Goal: Task Accomplishment & Management: Complete application form

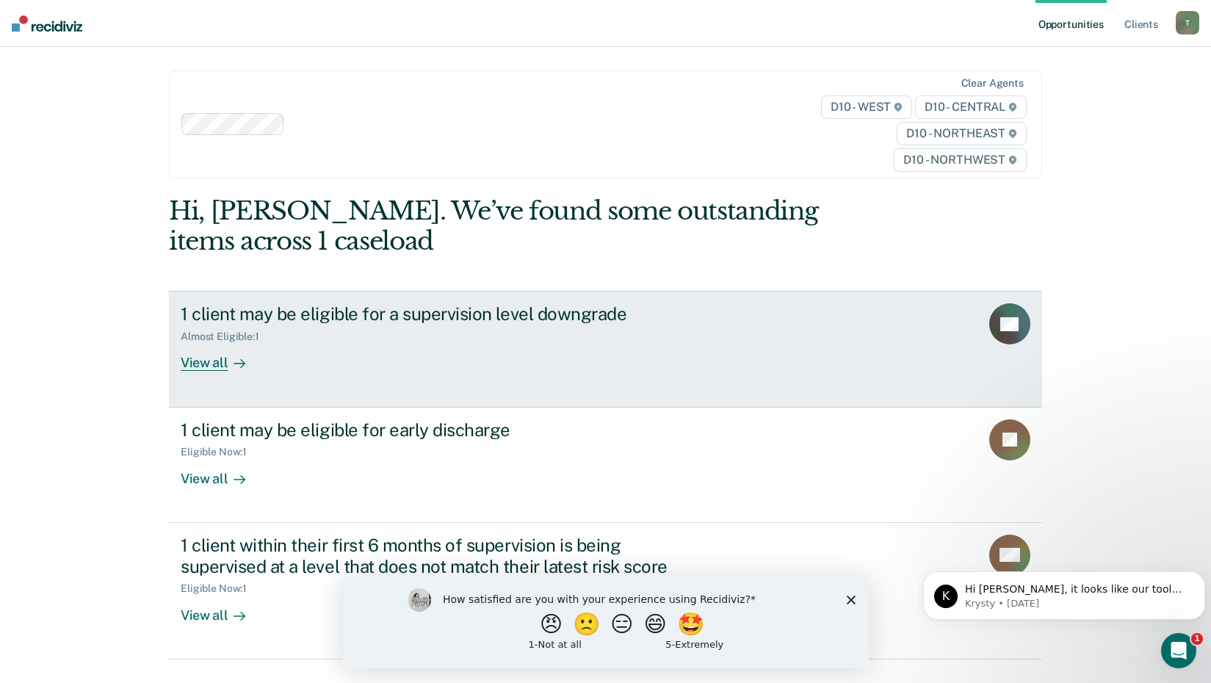
click at [205, 366] on div "View all" at bounding box center [222, 357] width 82 height 29
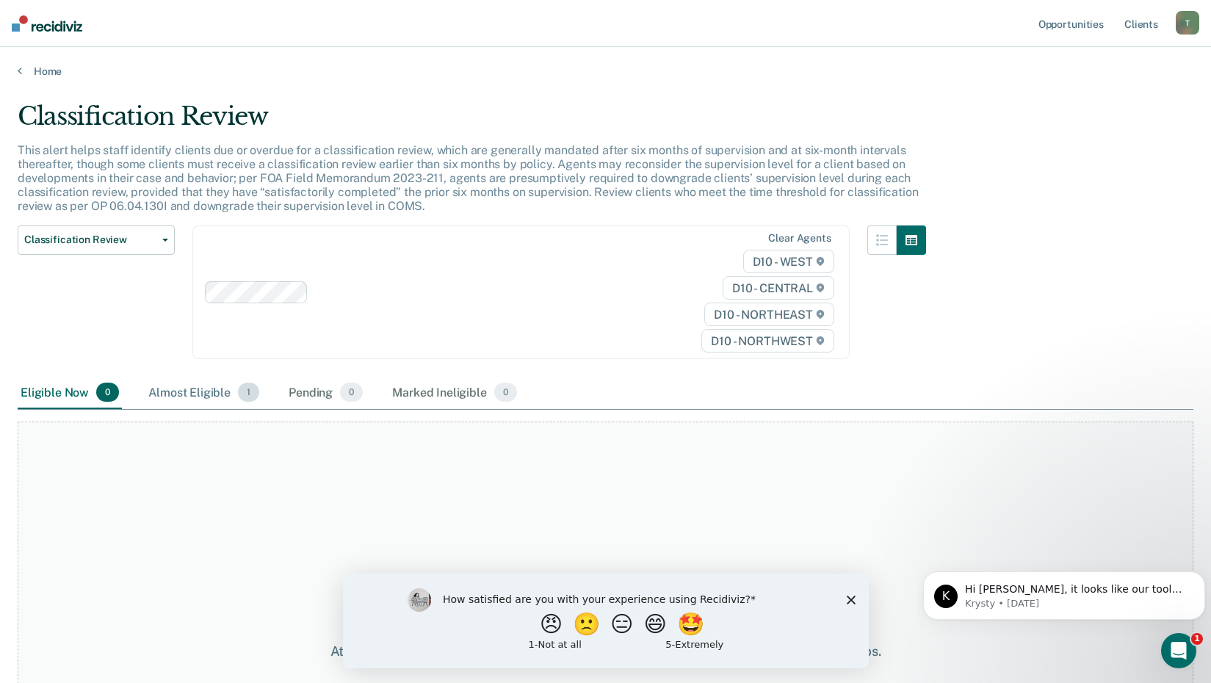
click at [207, 391] on div "Almost Eligible 1" at bounding box center [203, 393] width 117 height 32
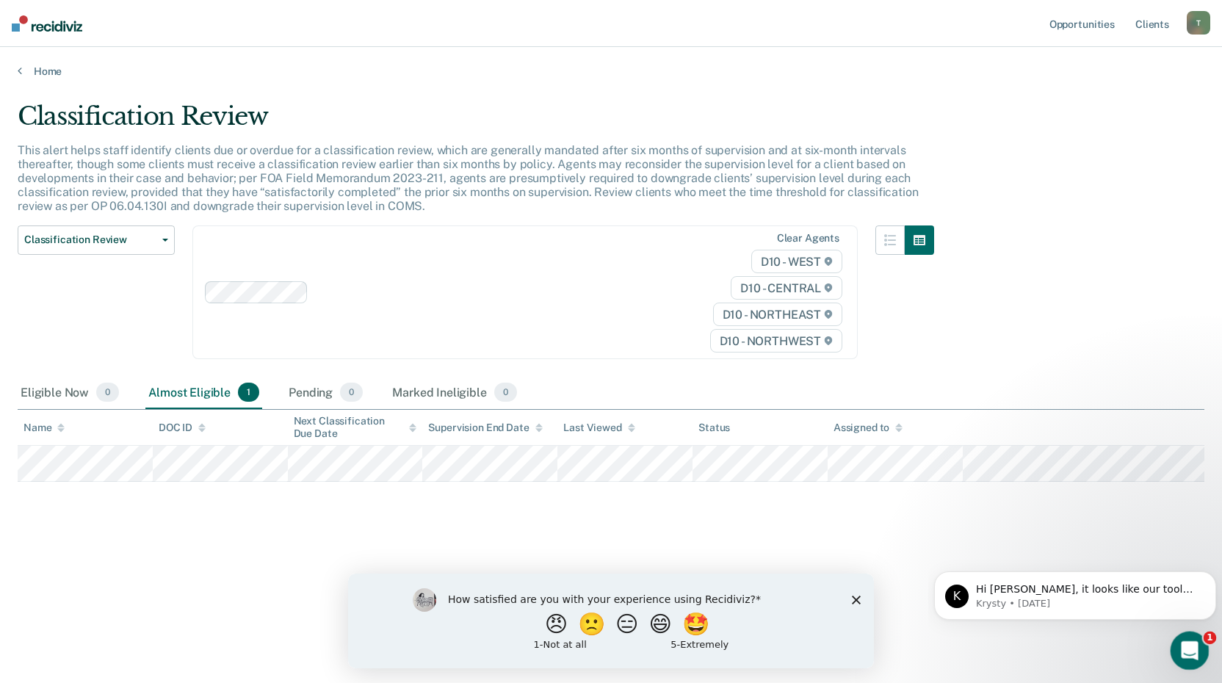
click at [1189, 646] on icon "Open Intercom Messenger" at bounding box center [1188, 649] width 24 height 24
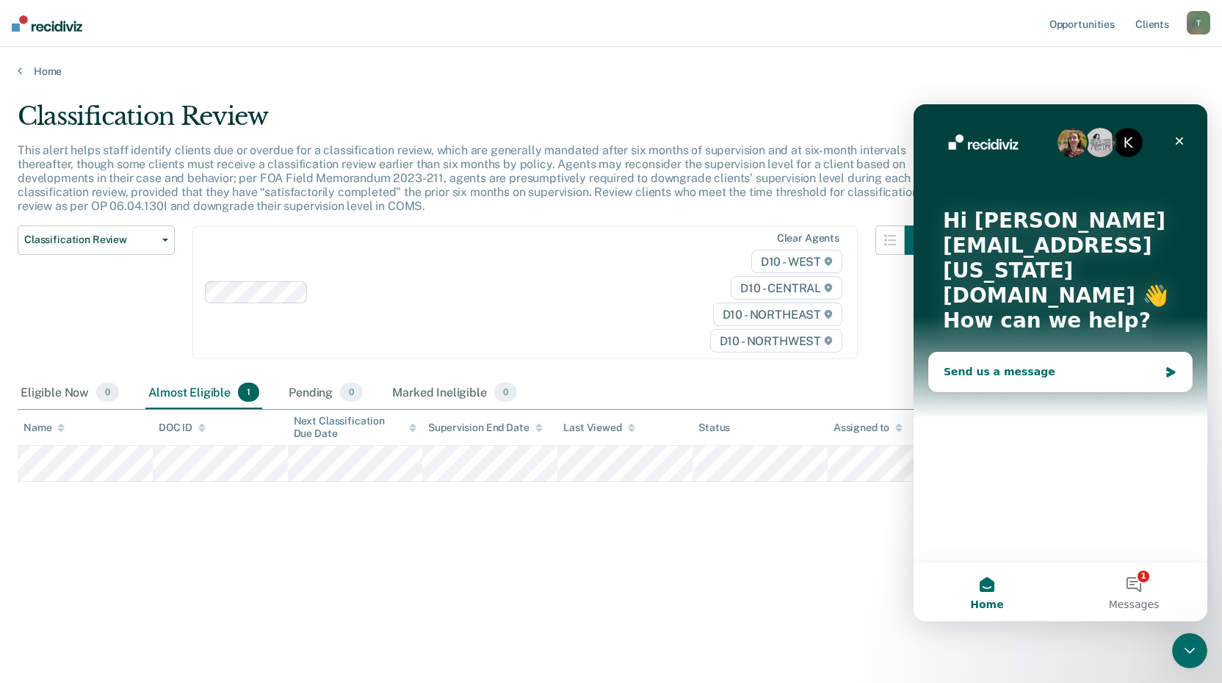
click at [965, 364] on div "Send us a message" at bounding box center [1051, 371] width 215 height 15
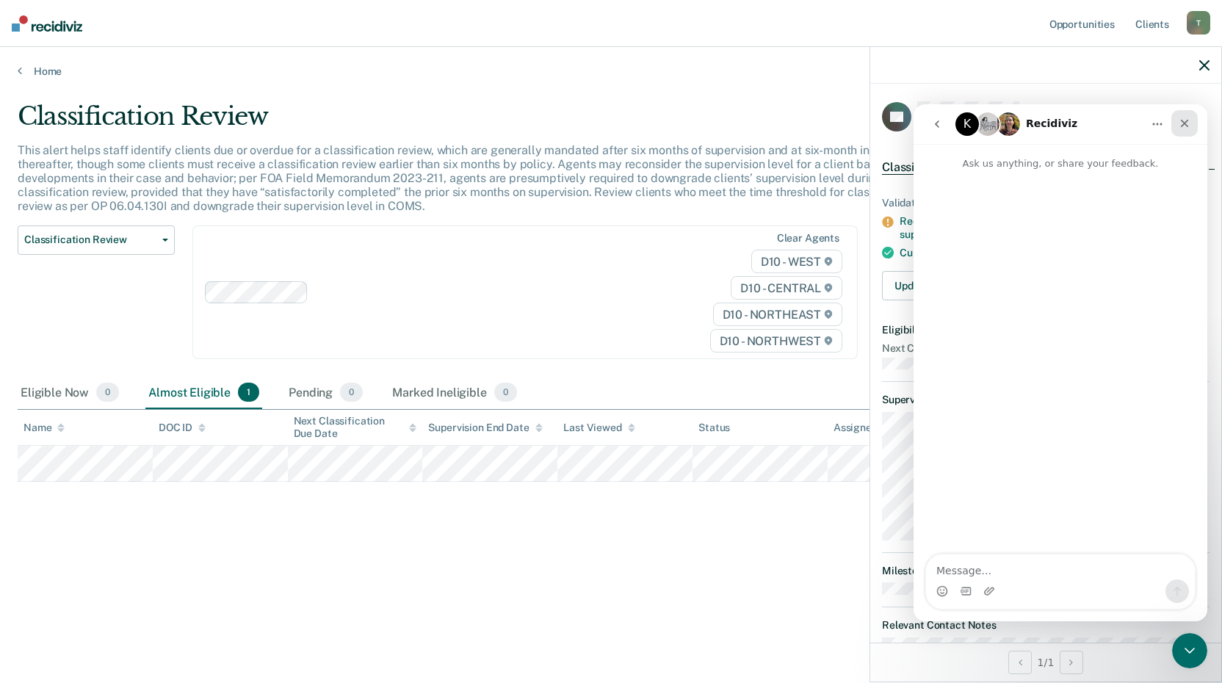
click at [1180, 121] on icon "Close" at bounding box center [1185, 124] width 12 height 12
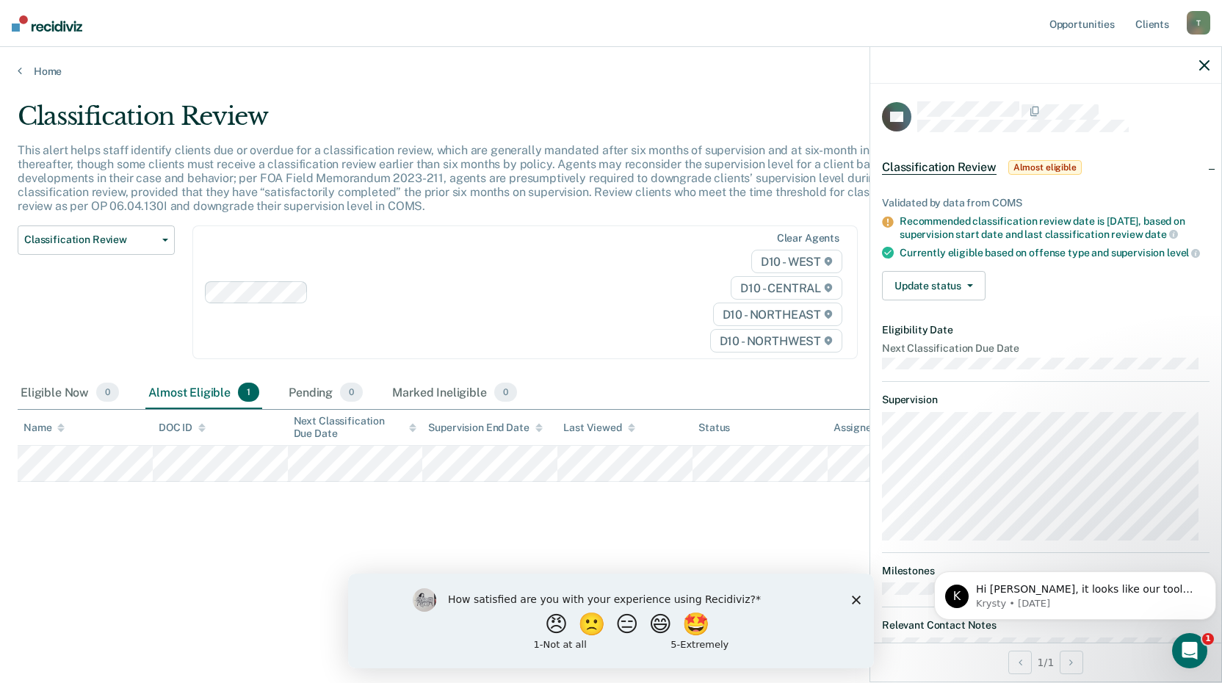
scroll to position [47, 0]
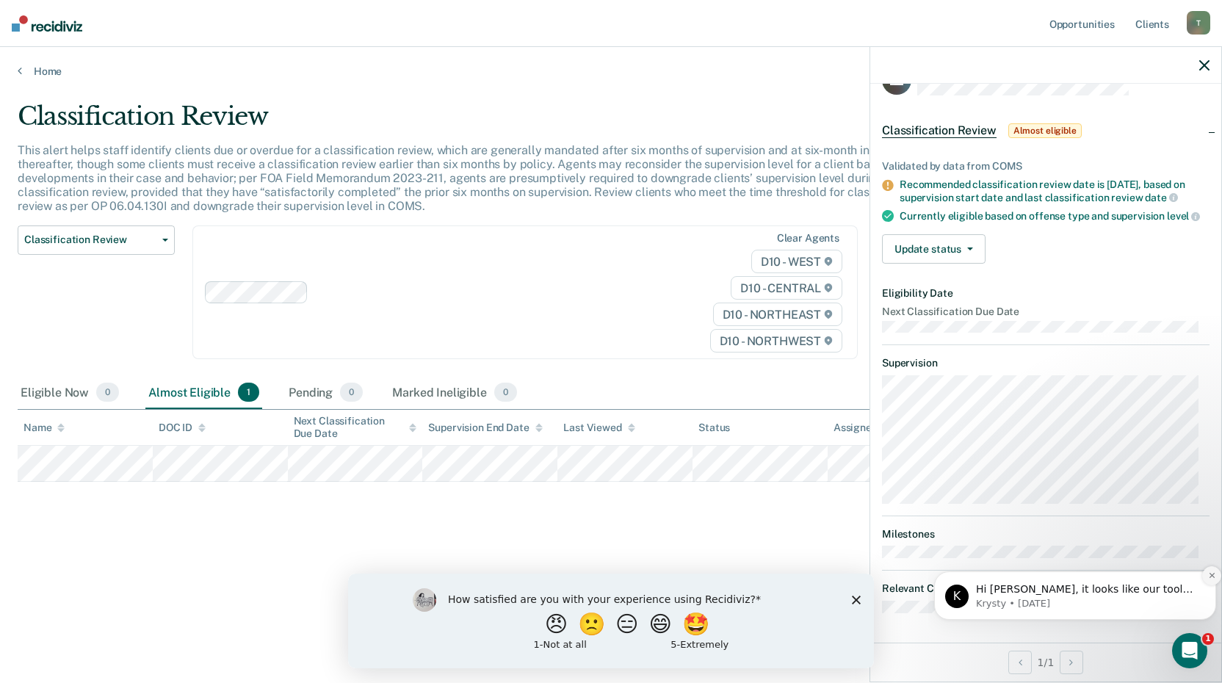
click at [1208, 579] on icon "Dismiss notification" at bounding box center [1212, 575] width 8 height 8
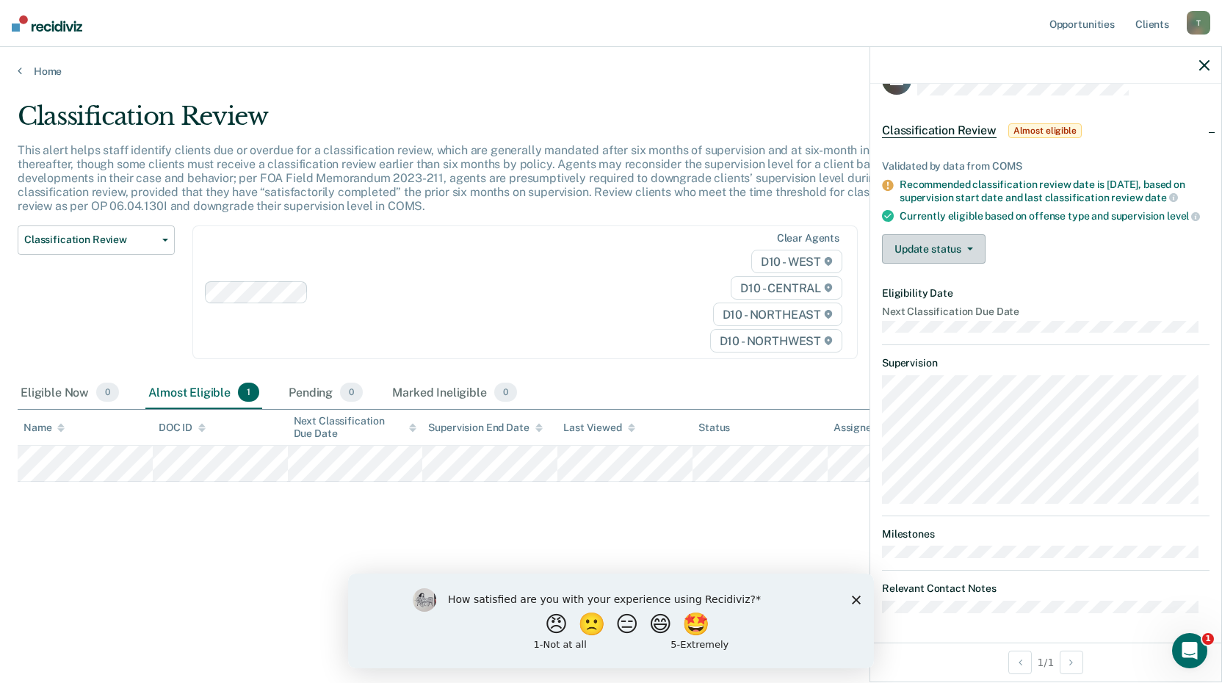
click at [968, 250] on icon "button" at bounding box center [970, 249] width 6 height 3
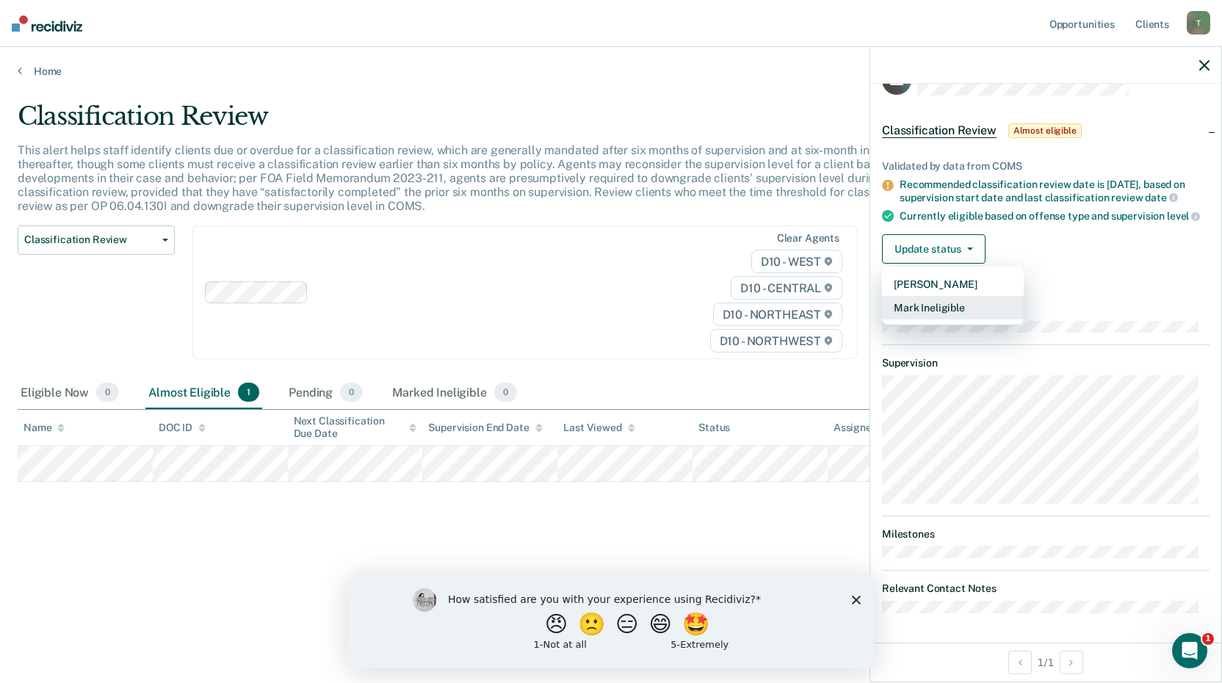
click at [954, 311] on button "Mark Ineligible" at bounding box center [953, 308] width 142 height 24
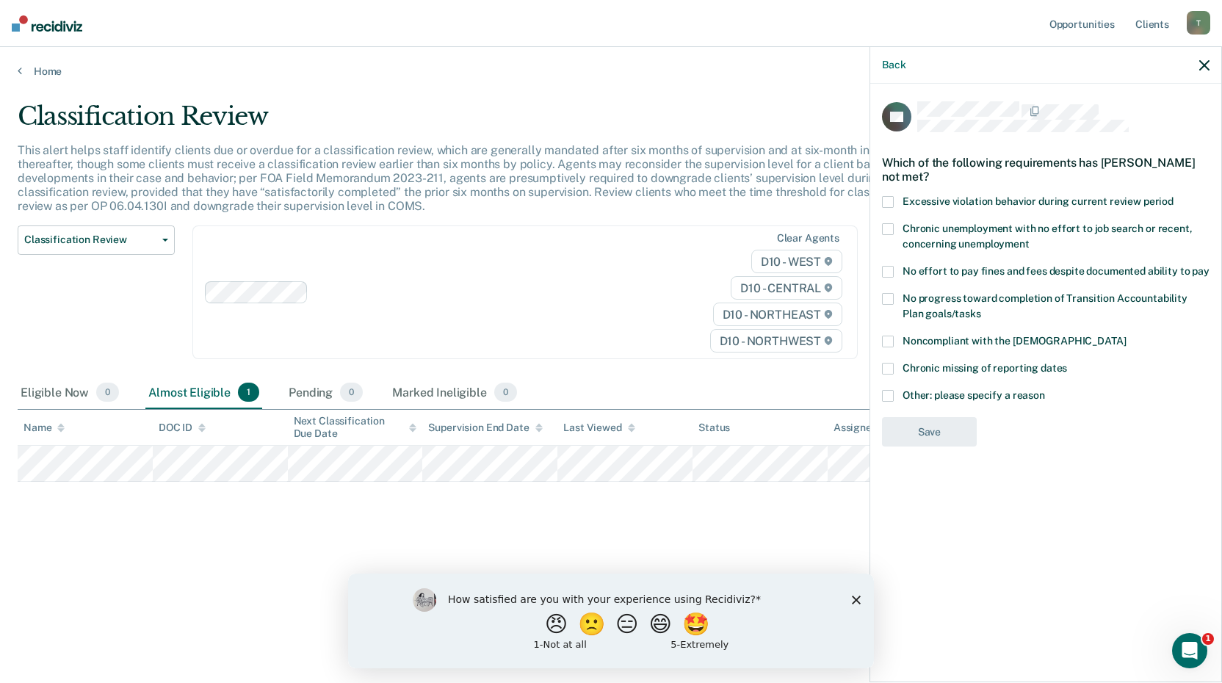
click at [889, 396] on span at bounding box center [888, 396] width 12 height 12
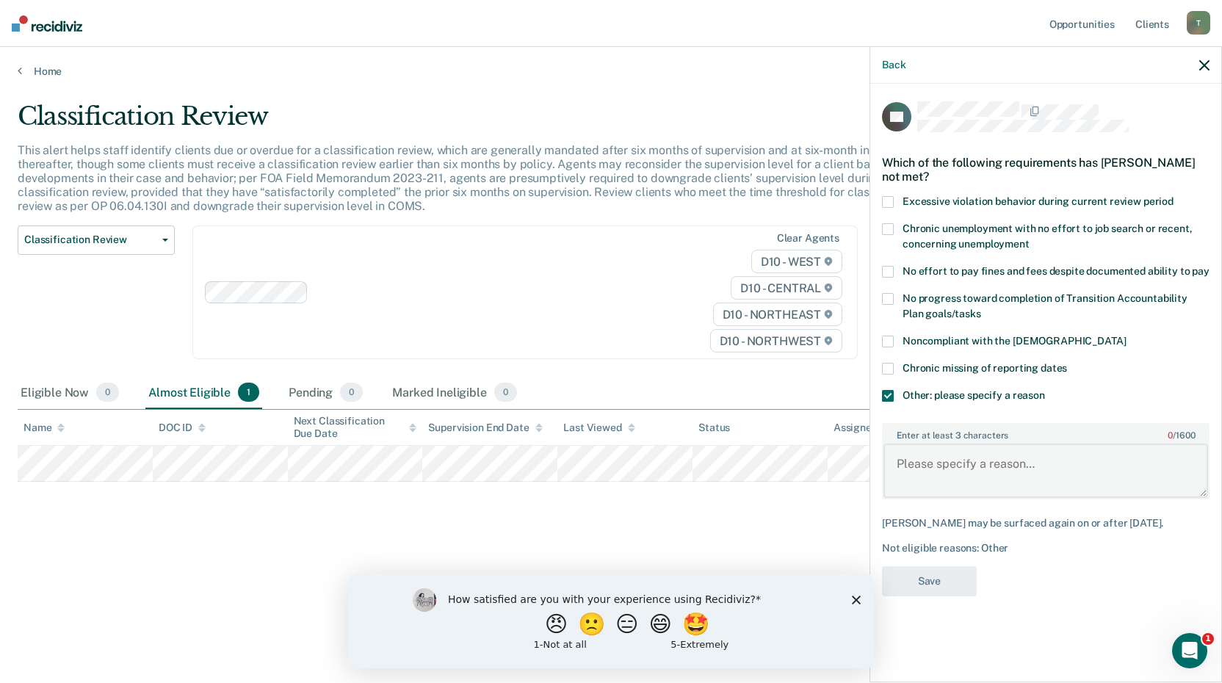
click at [924, 464] on textarea "Enter at least 3 characters 0 / 1600" at bounding box center [1046, 471] width 325 height 54
type textarea "[PERSON_NAME] is a registered sex offender and"
click at [893, 395] on span at bounding box center [888, 396] width 12 height 12
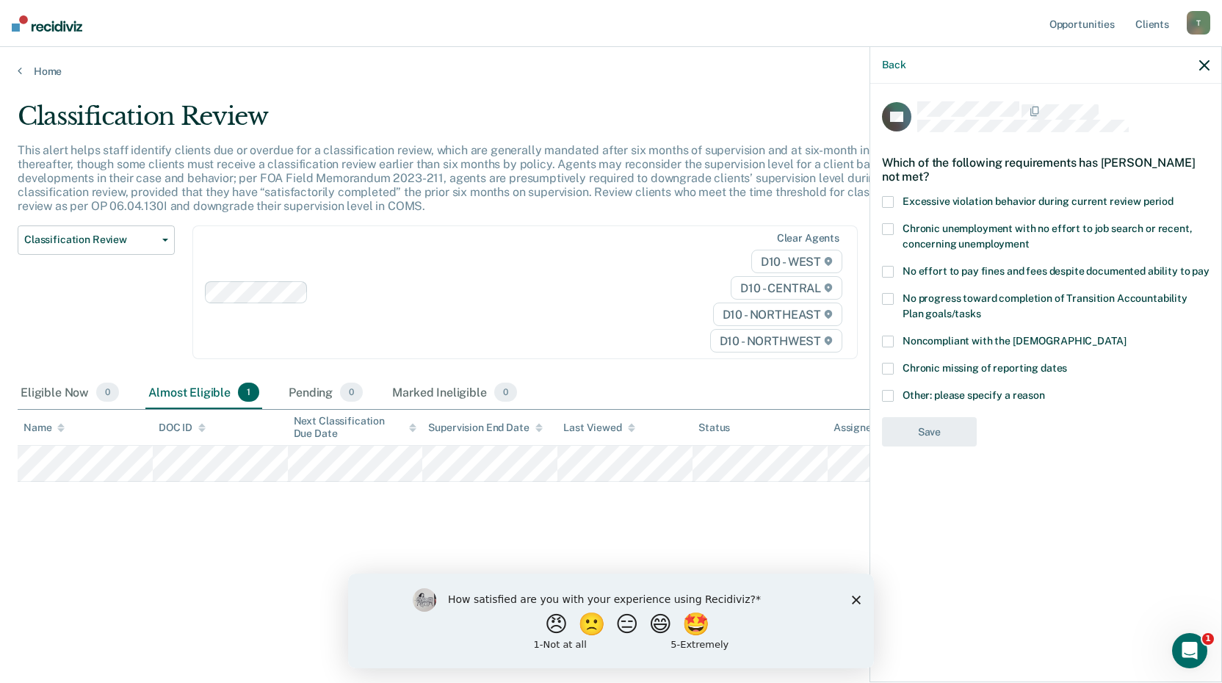
click at [889, 397] on span at bounding box center [888, 396] width 12 height 12
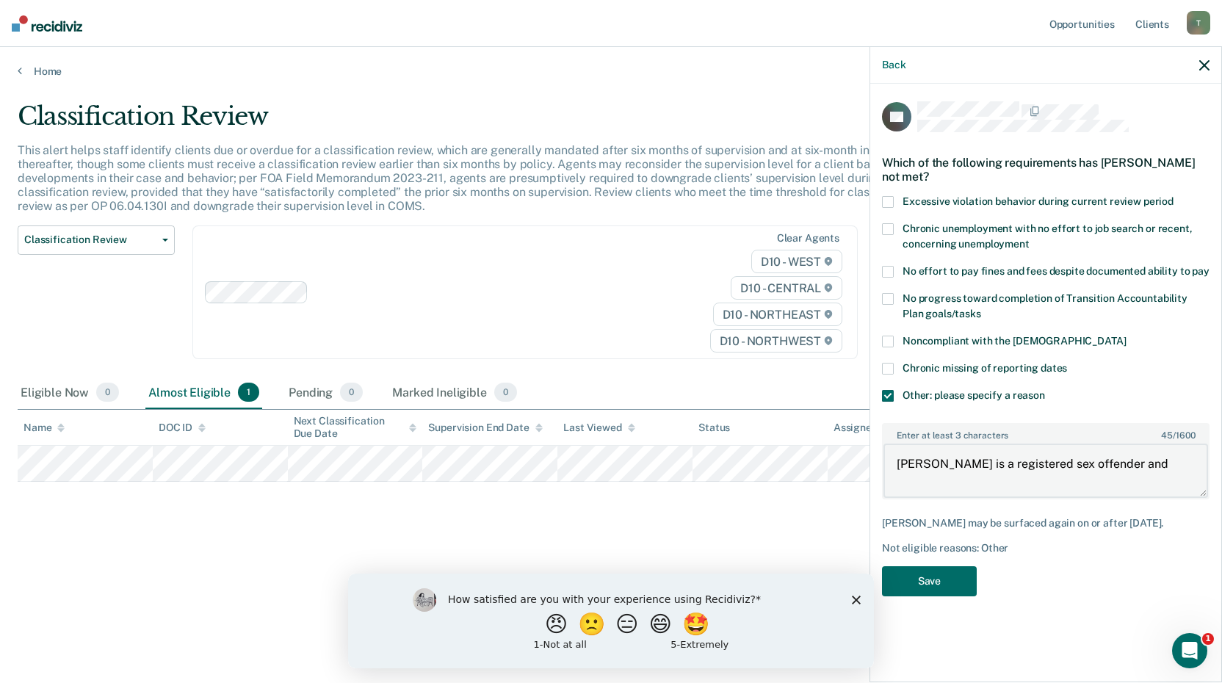
click at [1142, 467] on textarea "[PERSON_NAME] is a registered sex offender and" at bounding box center [1046, 471] width 325 height 54
type textarea "M"
click at [887, 394] on span at bounding box center [888, 396] width 12 height 12
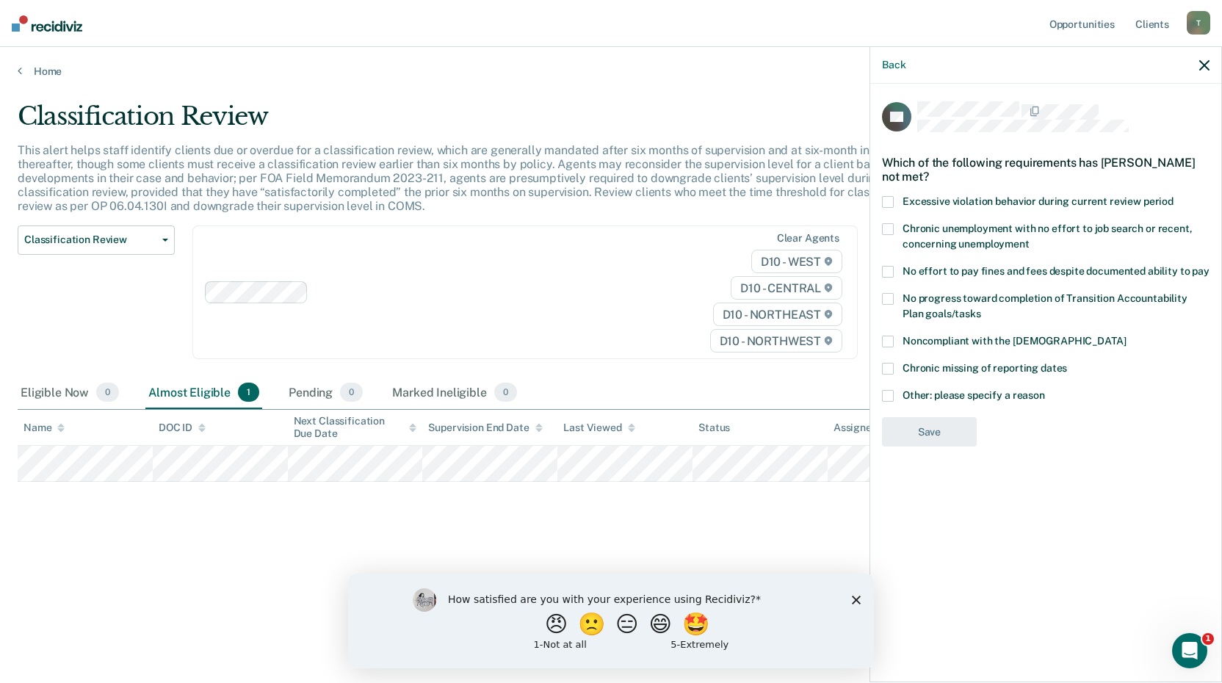
click at [1199, 62] on div "Back" at bounding box center [1045, 65] width 351 height 37
click at [1205, 66] on icon "button" at bounding box center [1204, 65] width 10 height 10
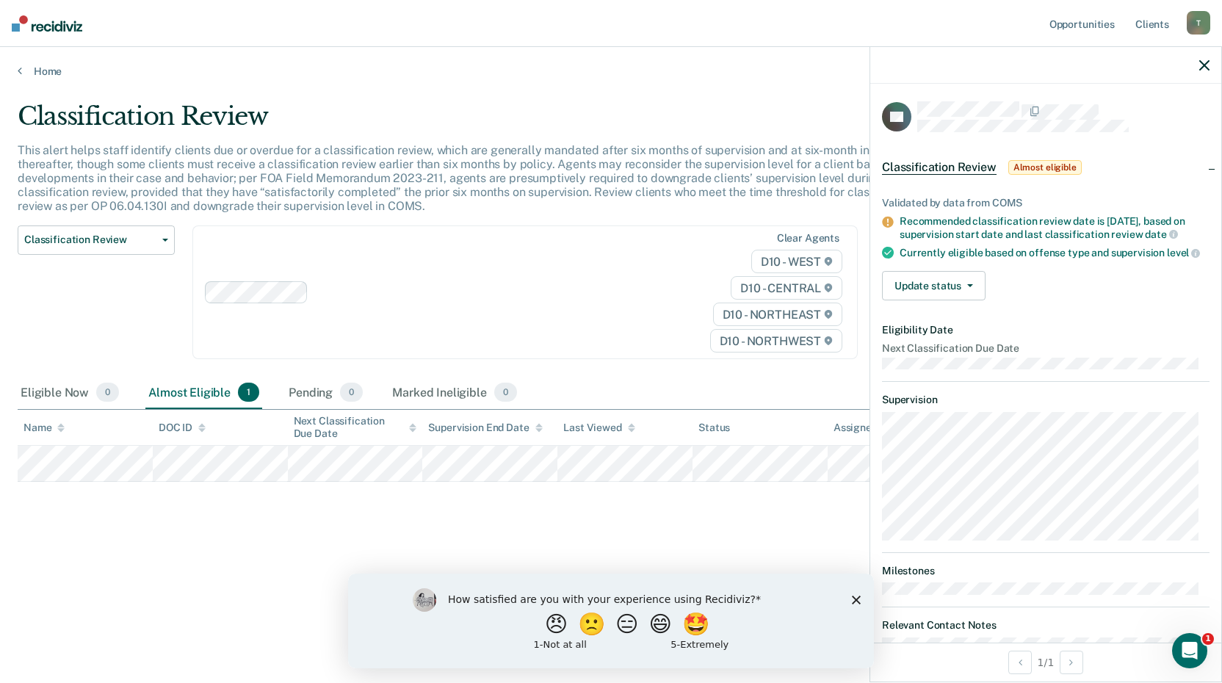
click at [1024, 166] on span "Almost eligible" at bounding box center [1044, 167] width 73 height 15
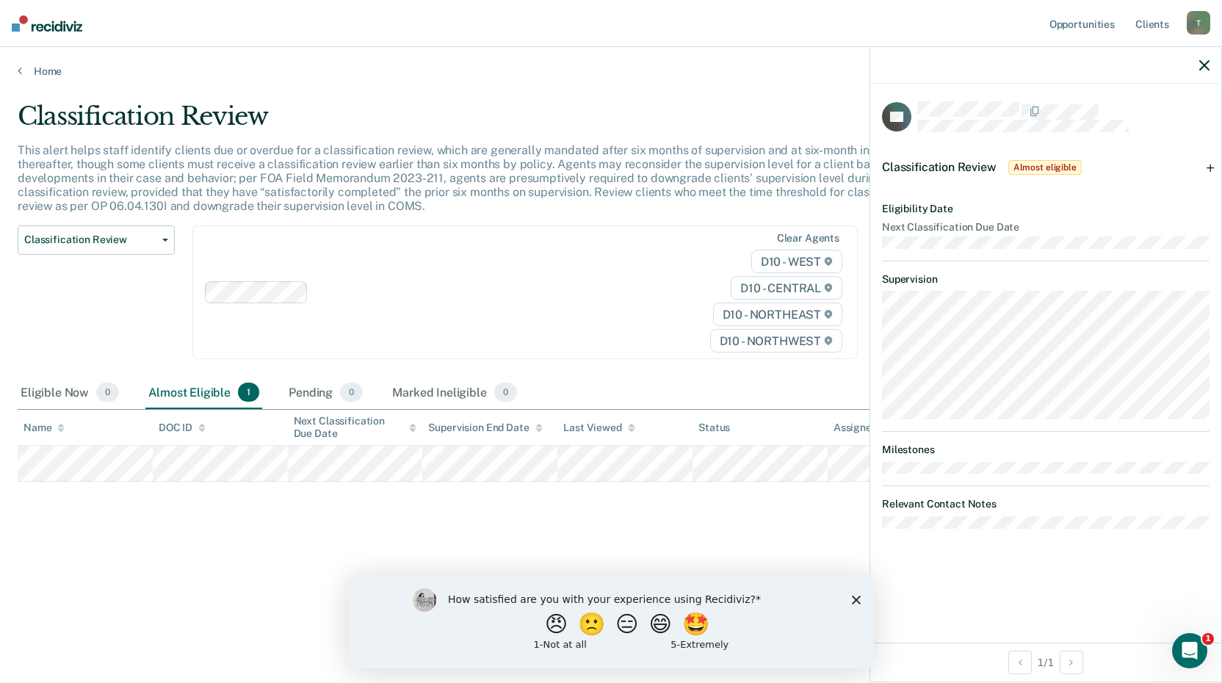
click at [908, 502] on dt "Relevant Contact Notes" at bounding box center [1046, 504] width 328 height 12
click at [910, 498] on dt "Relevant Contact Notes" at bounding box center [1046, 504] width 328 height 12
drag, startPoint x: 910, startPoint y: 498, endPoint x: 975, endPoint y: 544, distance: 79.7
click at [976, 545] on div "AE Classification Review Almost eligible Validated by data from COMS Recommende…" at bounding box center [1045, 363] width 351 height 559
click at [894, 510] on dl "Relevant Contact Notes" at bounding box center [1046, 513] width 328 height 31
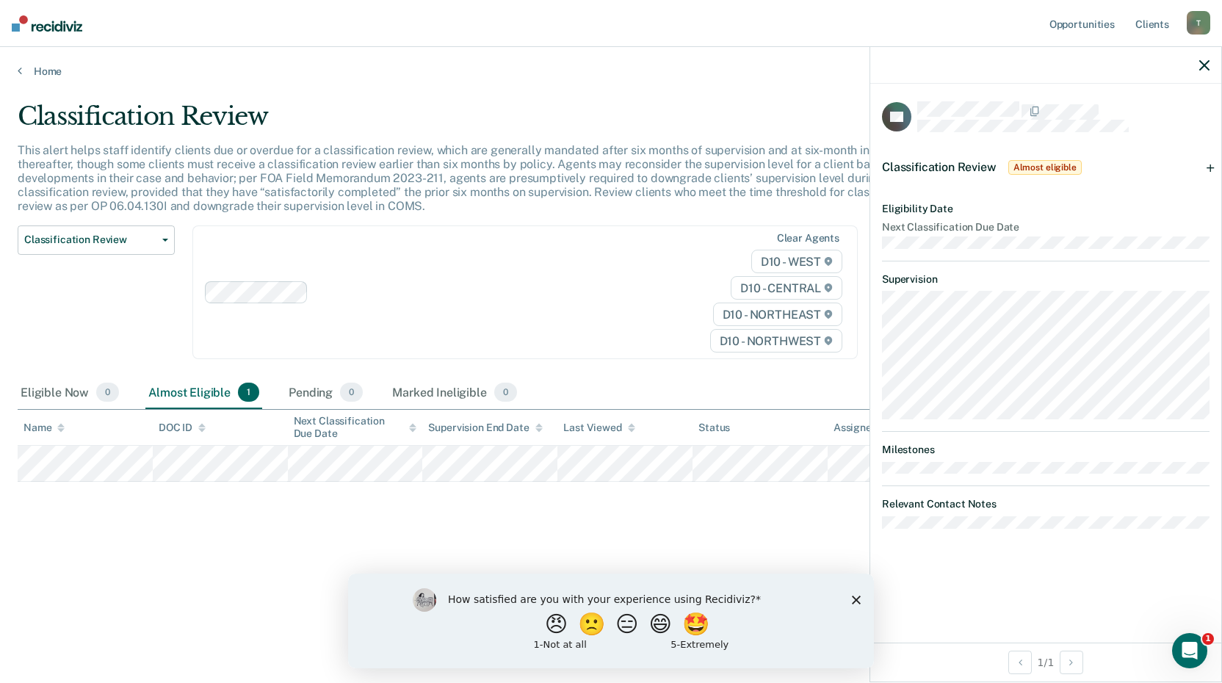
click at [892, 501] on dt "Relevant Contact Notes" at bounding box center [1046, 504] width 328 height 12
click at [1188, 649] on icon "Open Intercom Messenger" at bounding box center [1188, 649] width 10 height 12
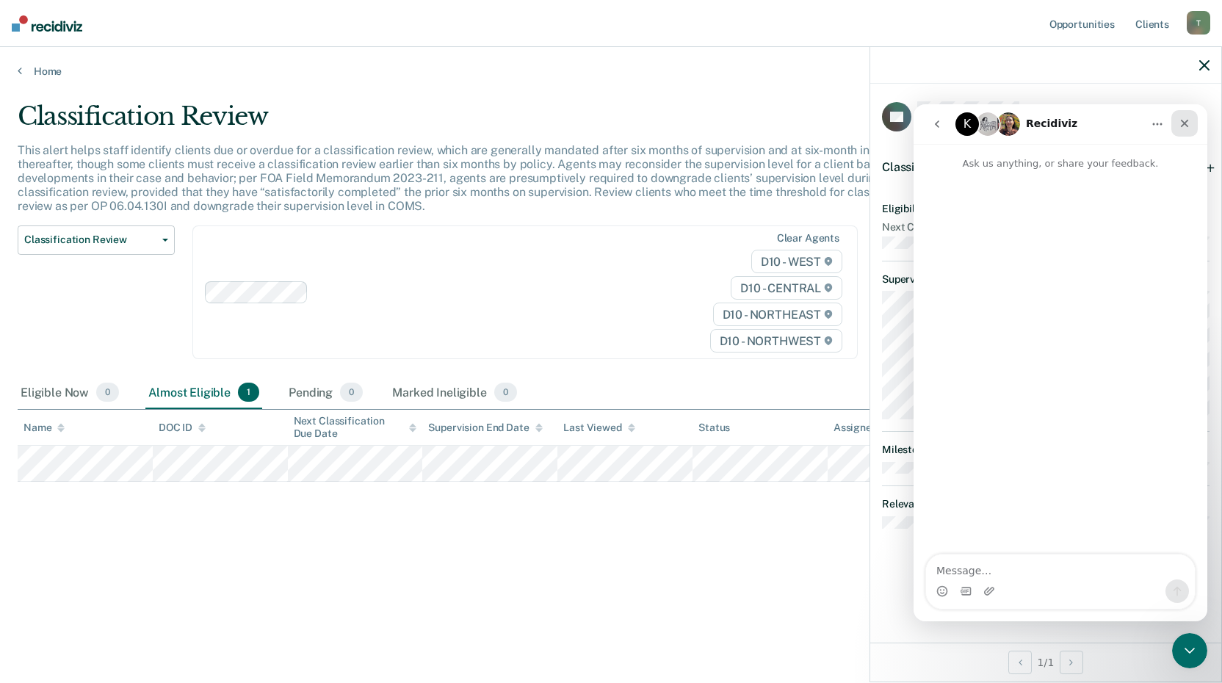
click at [1180, 125] on icon "Close" at bounding box center [1185, 124] width 12 height 12
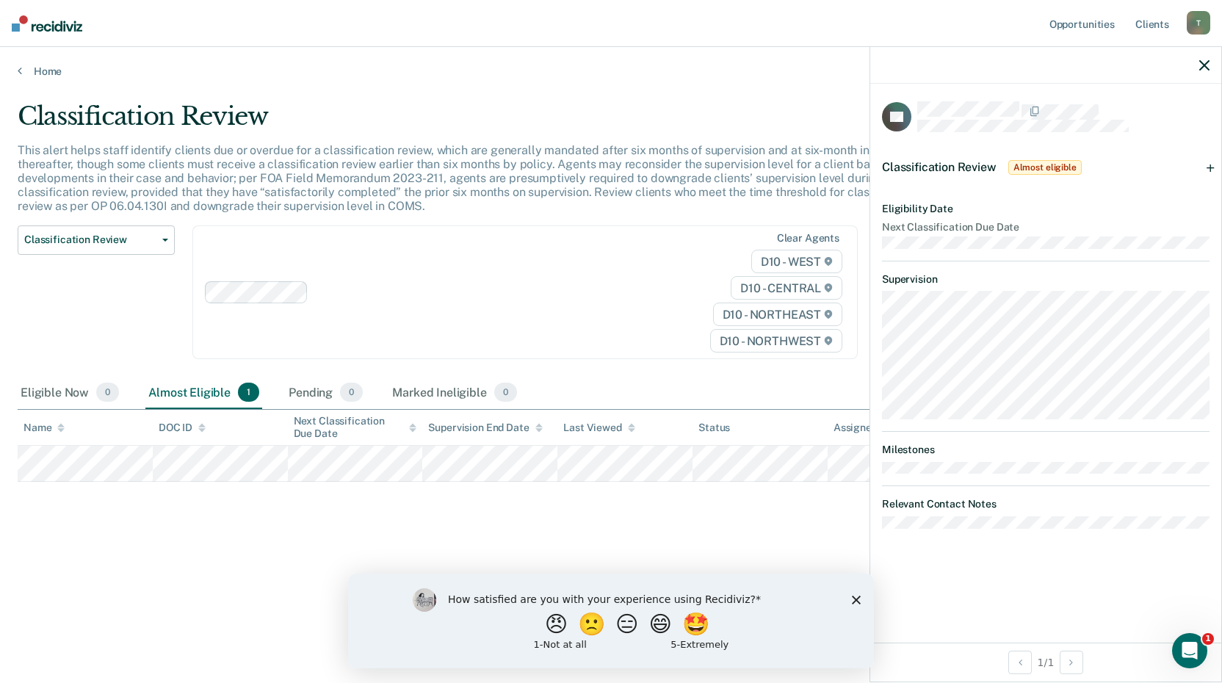
click at [1201, 62] on icon "button" at bounding box center [1204, 65] width 10 height 10
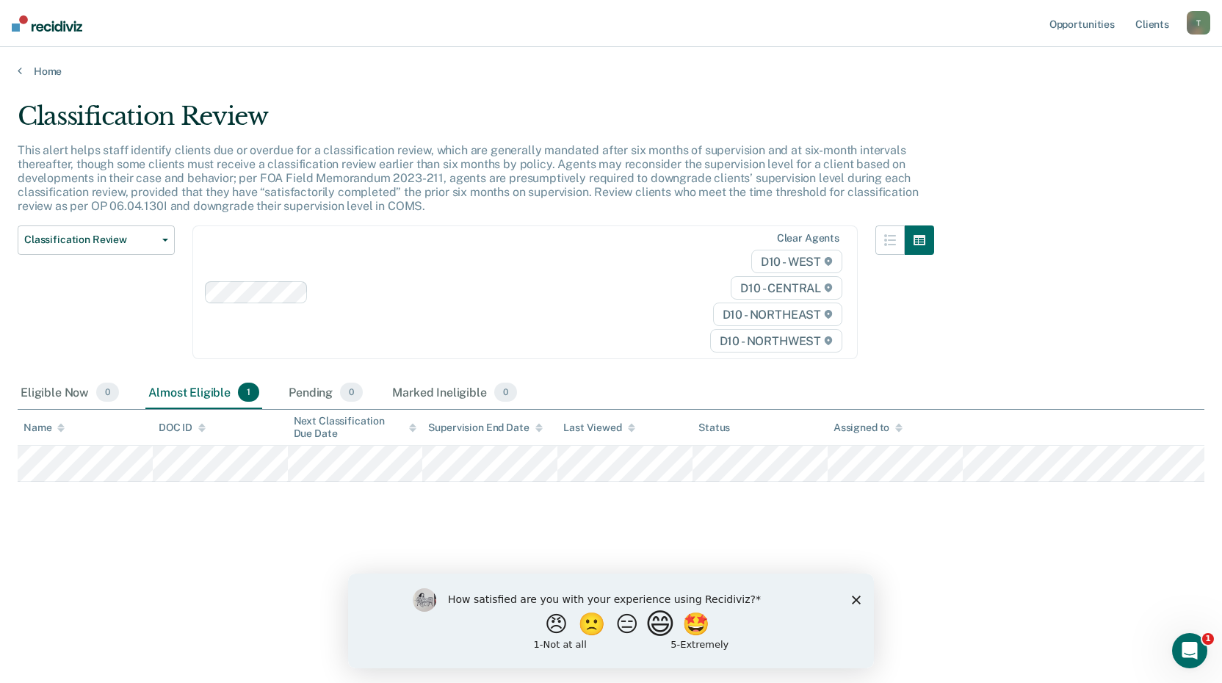
click at [665, 623] on button "😄" at bounding box center [662, 623] width 35 height 29
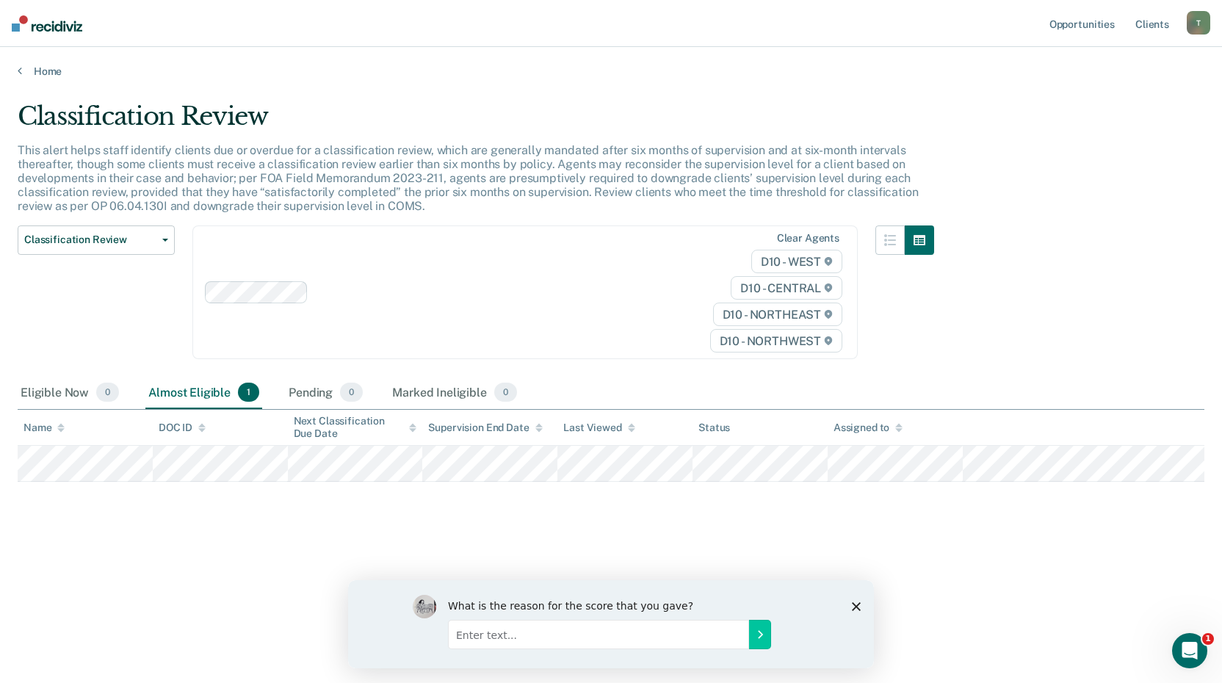
click at [491, 632] on input "Enter text..." at bounding box center [598, 633] width 301 height 29
type input "IT's pretty accurate."
click at [760, 634] on icon "Submit your response" at bounding box center [760, 634] width 12 height 12
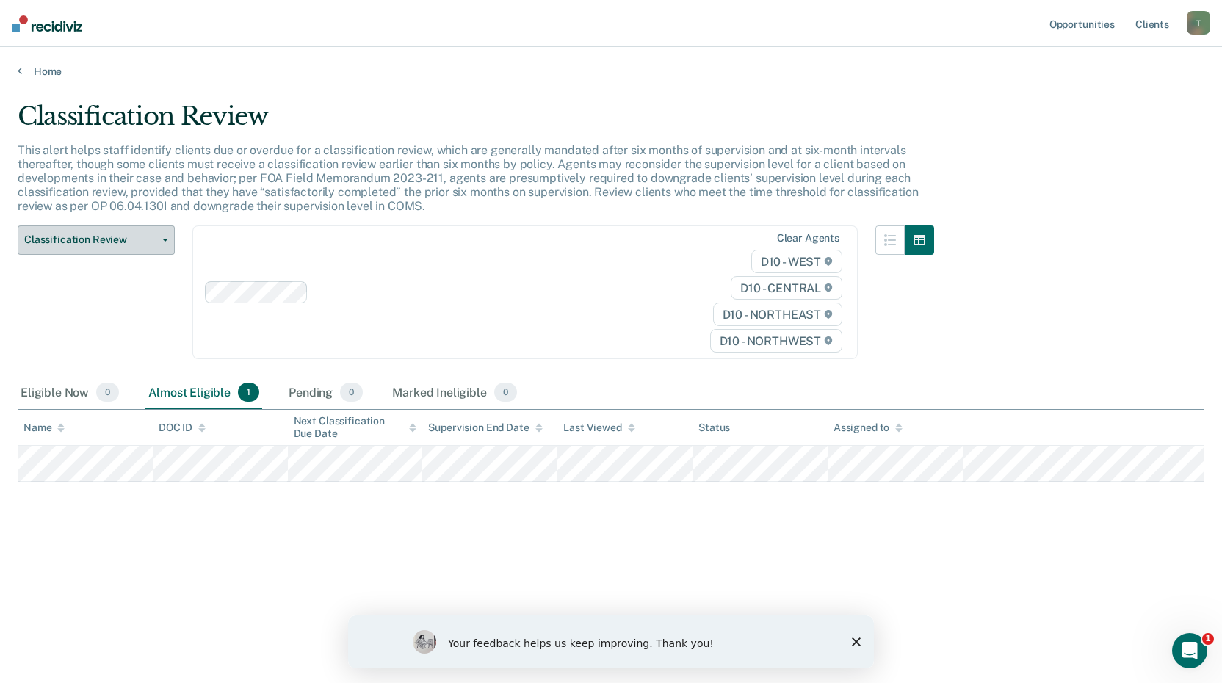
click at [162, 241] on span "button" at bounding box center [162, 240] width 12 height 3
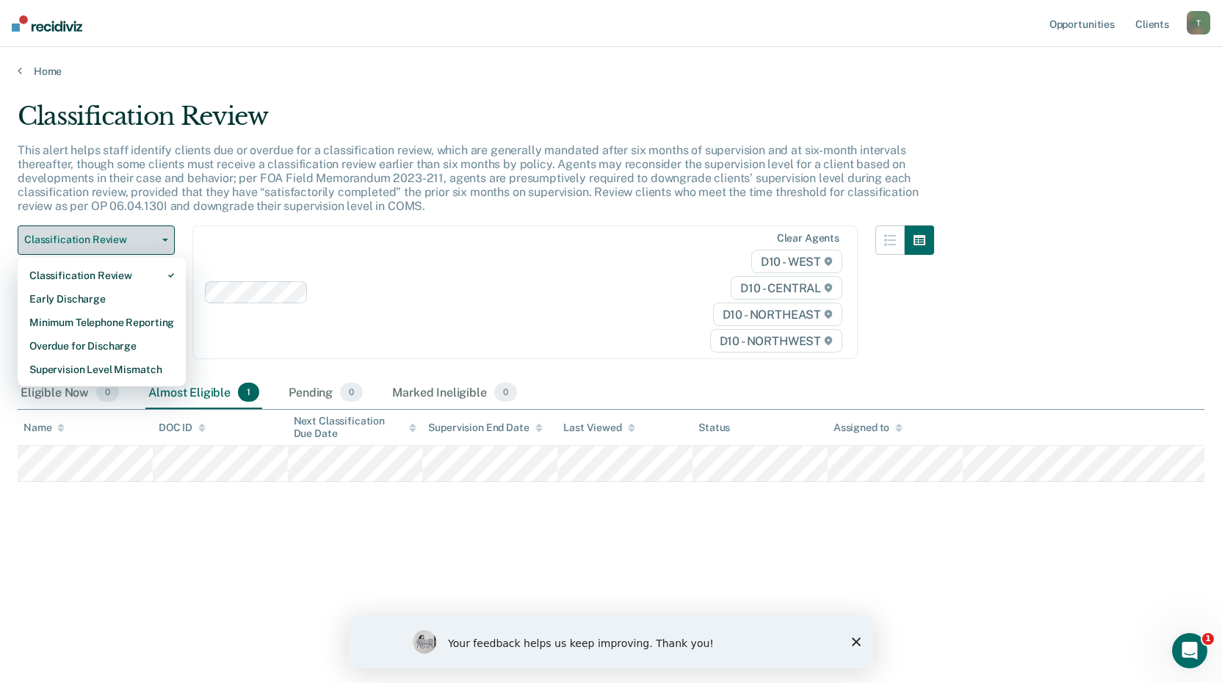
click at [162, 241] on span "button" at bounding box center [162, 240] width 12 height 3
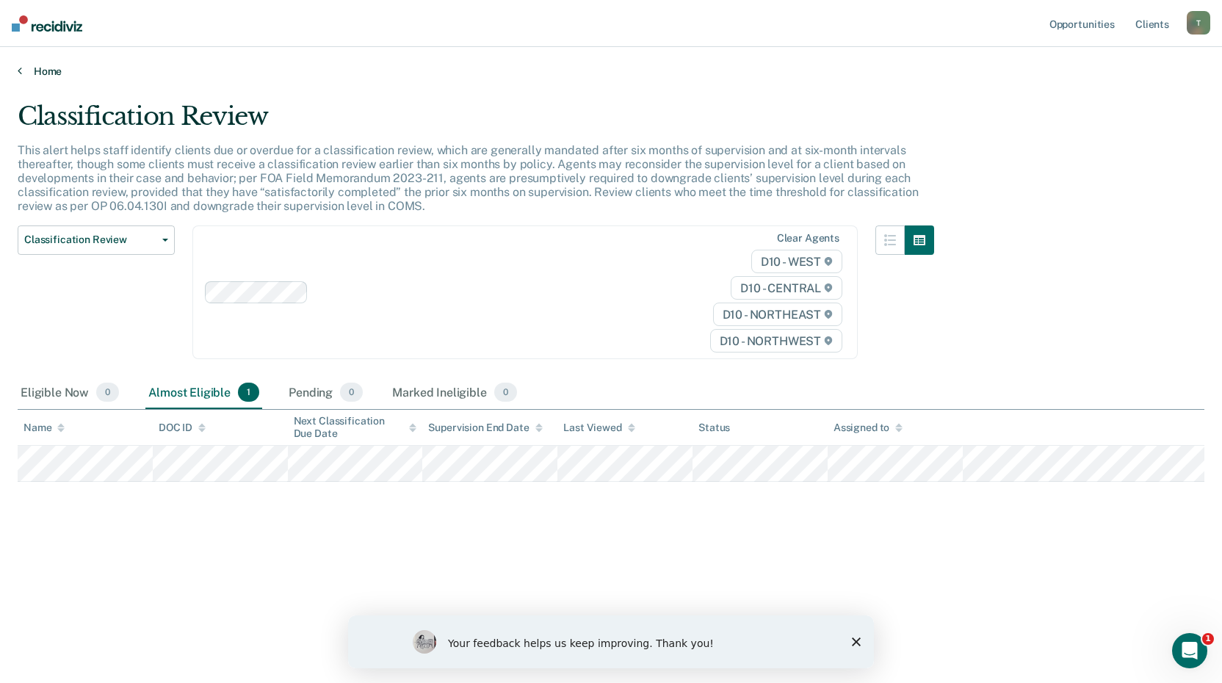
click at [24, 70] on link "Home" at bounding box center [611, 71] width 1187 height 13
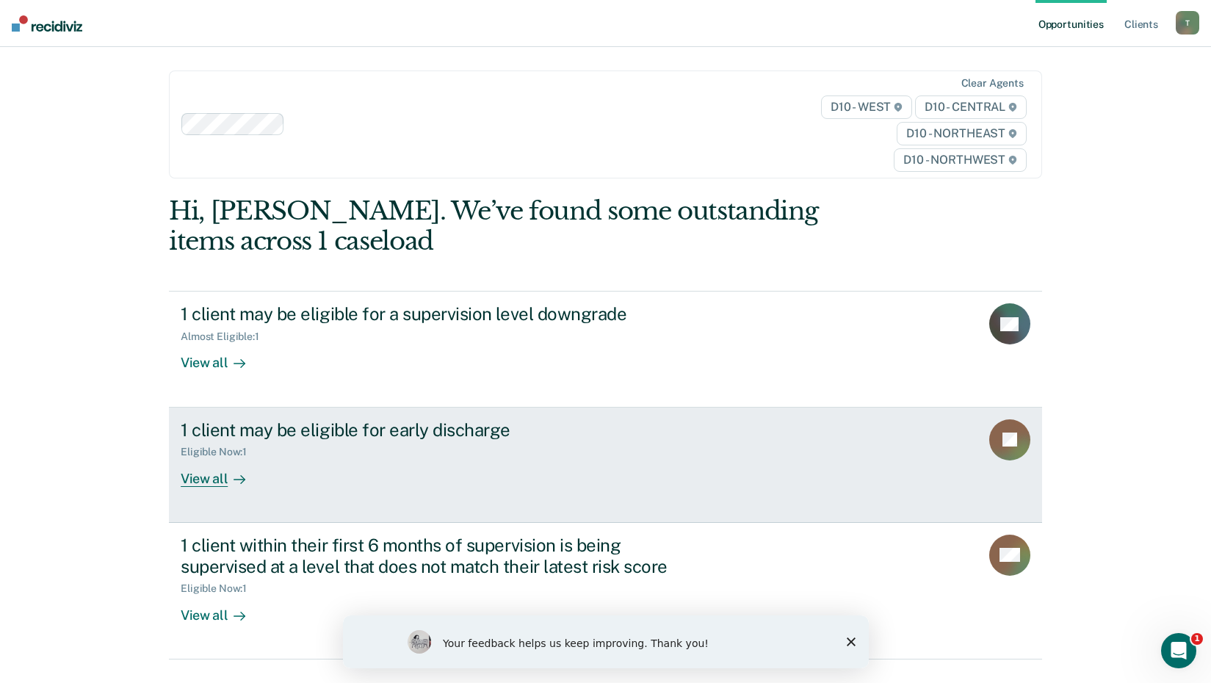
click at [194, 480] on div "View all" at bounding box center [222, 472] width 82 height 29
